Goal: Information Seeking & Learning: Learn about a topic

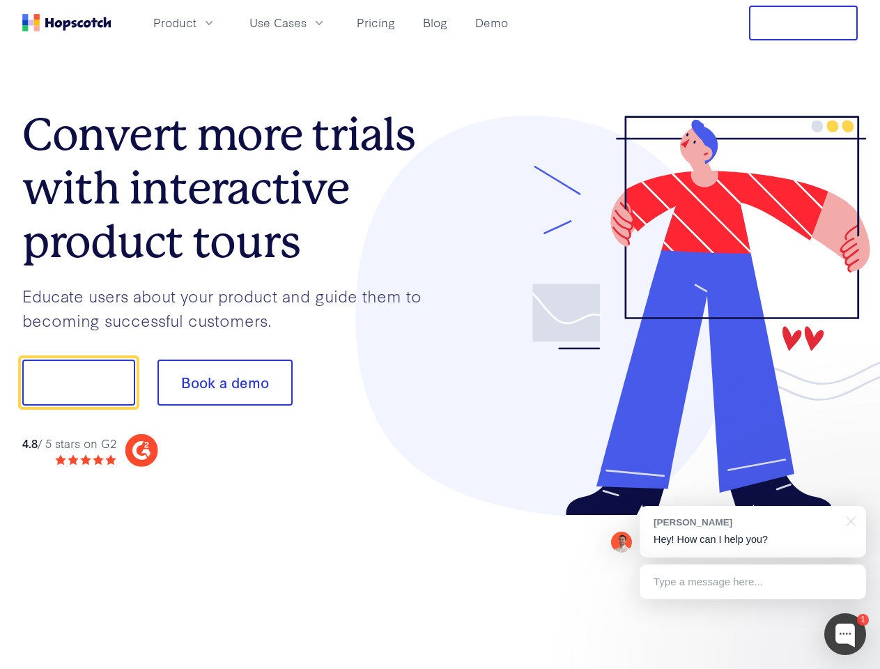
click at [440, 334] on div at bounding box center [649, 316] width 418 height 401
click at [196, 22] on span "Product" at bounding box center [174, 22] width 43 height 17
click at [306, 22] on span "Use Cases" at bounding box center [277, 22] width 57 height 17
click at [803, 23] on button "Free Trial" at bounding box center [803, 23] width 109 height 35
click at [78, 382] on button "Show me!" at bounding box center [78, 382] width 113 height 46
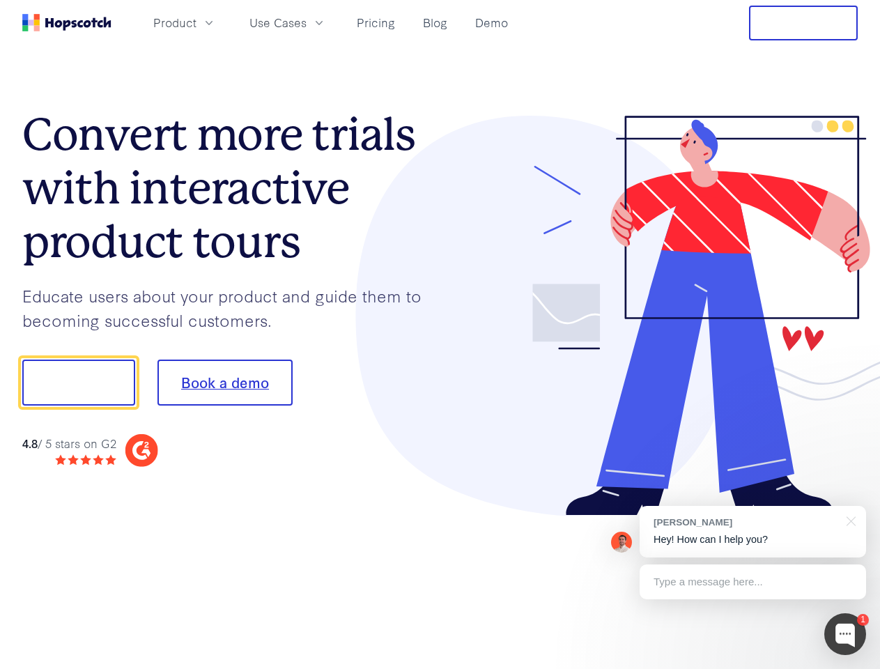
click at [224, 382] on button "Book a demo" at bounding box center [224, 382] width 135 height 46
click at [845, 634] on div at bounding box center [845, 634] width 42 height 42
click at [752, 531] on div "[PERSON_NAME] Hey! How can I help you?" at bounding box center [752, 532] width 226 height 52
click at [848, 520] on div at bounding box center [735, 474] width 261 height 278
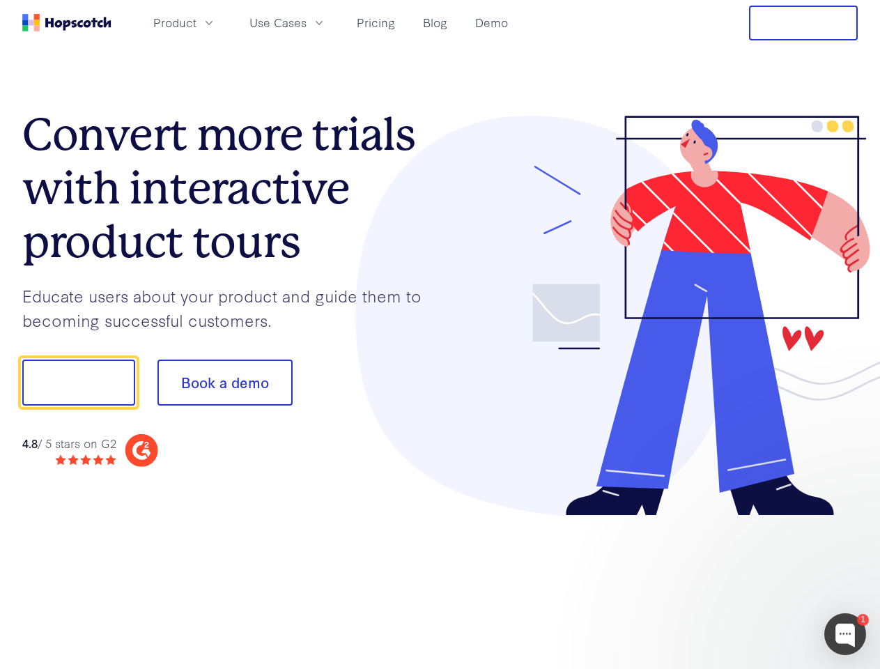
click at [752, 582] on div at bounding box center [735, 474] width 261 height 278
